Goal: Task Accomplishment & Management: Complete application form

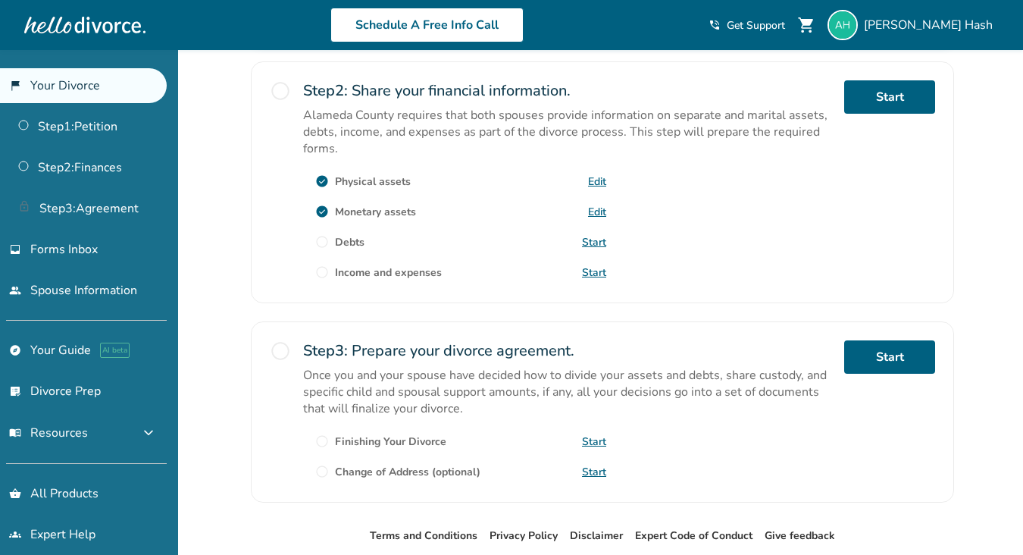
scroll to position [466, 0]
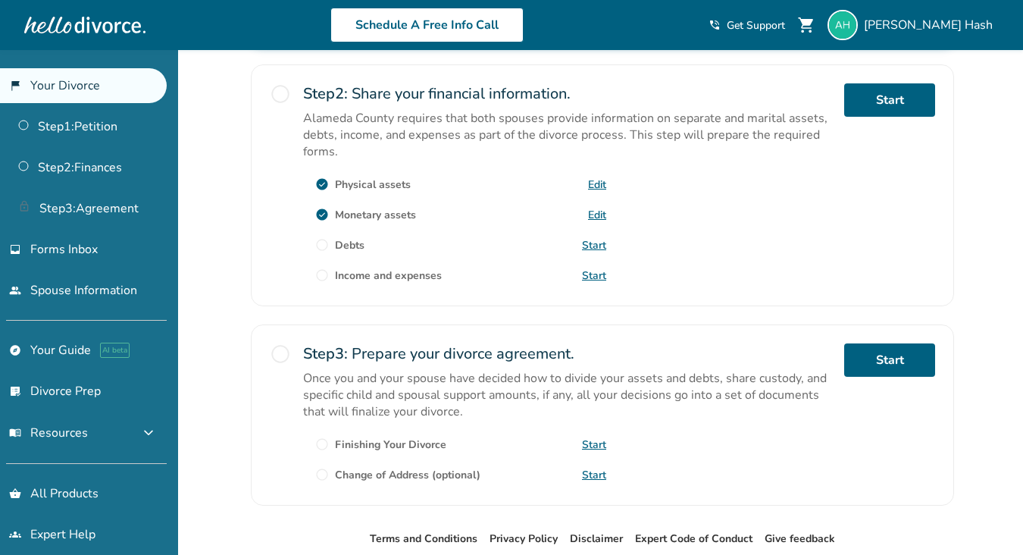
click at [597, 209] on link "Edit" at bounding box center [597, 215] width 18 height 14
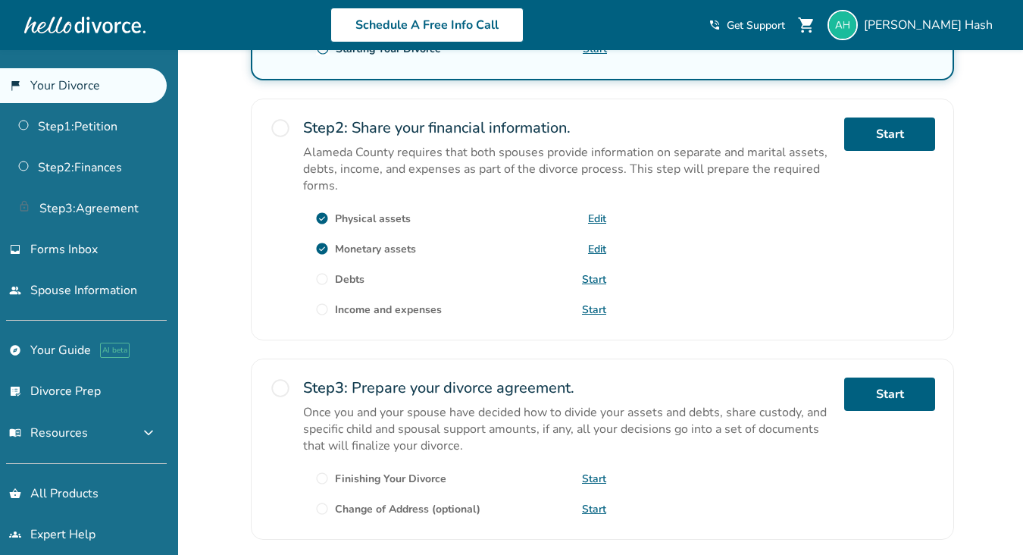
scroll to position [449, 0]
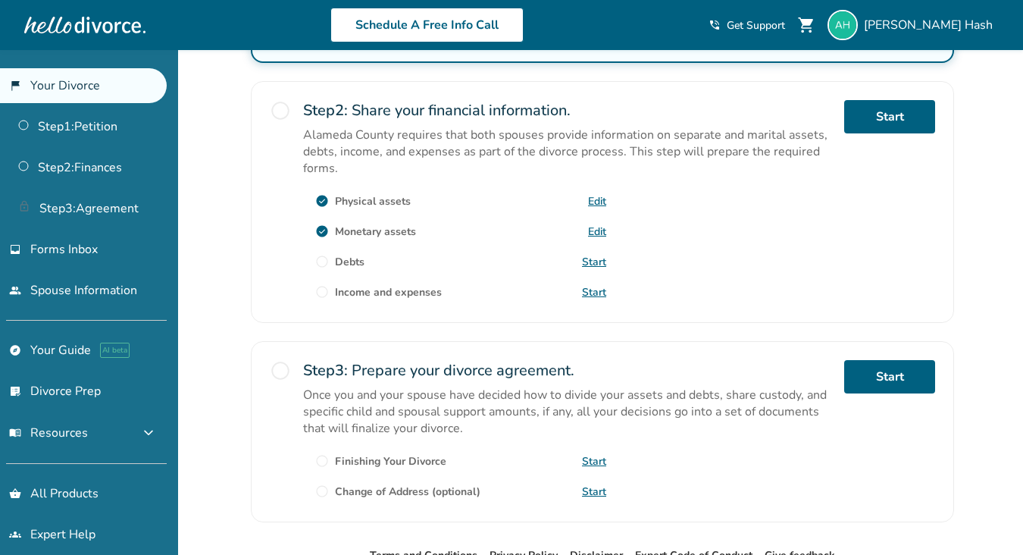
click at [595, 257] on link "Start" at bounding box center [594, 262] width 24 height 14
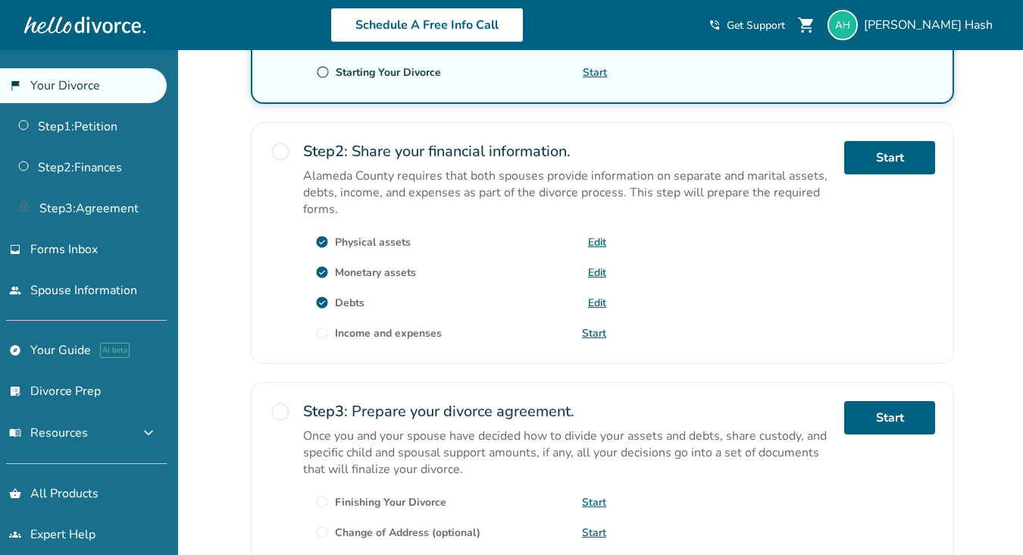
scroll to position [414, 0]
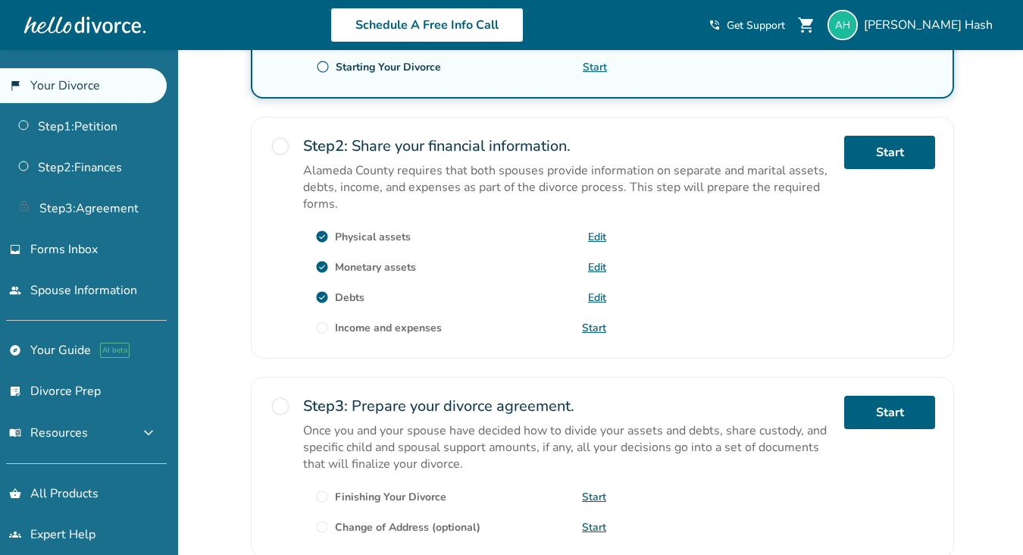
click at [599, 322] on link "Start" at bounding box center [594, 327] width 24 height 14
